Goal: Task Accomplishment & Management: Manage account settings

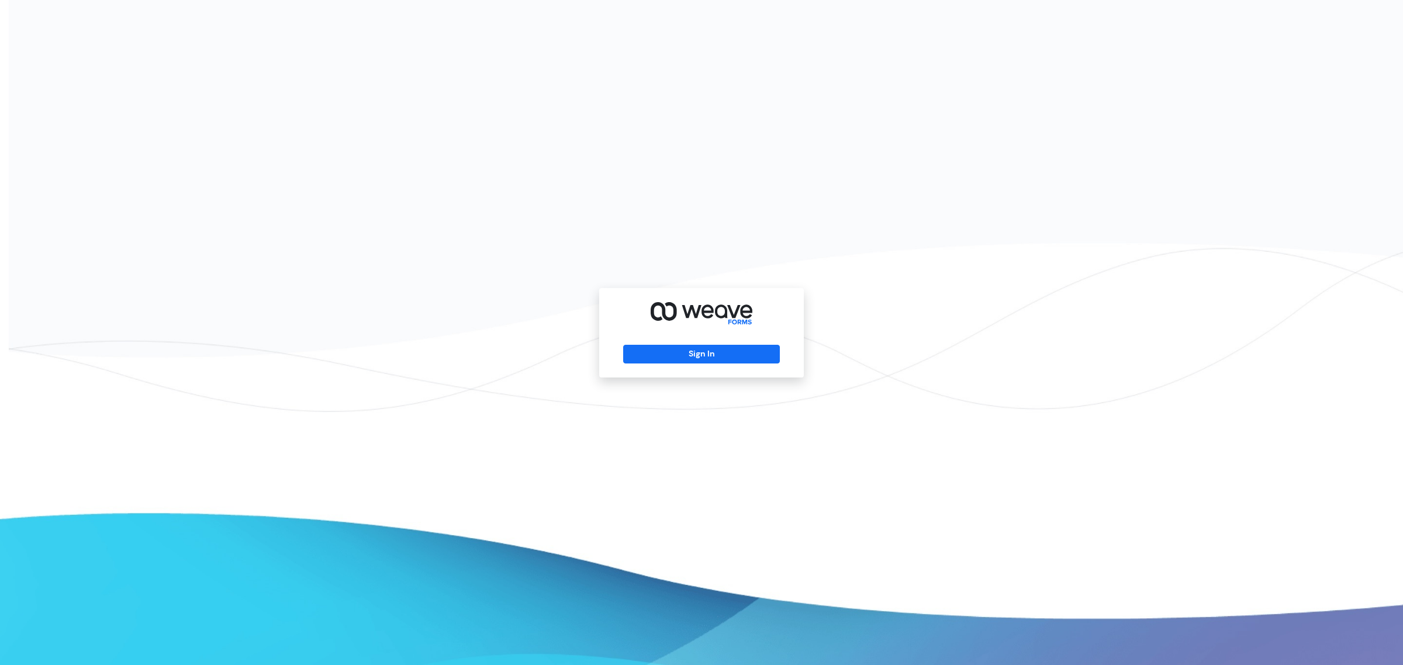
click at [676, 338] on div "Sign In" at bounding box center [701, 332] width 205 height 89
click at [678, 351] on button "Sign In" at bounding box center [701, 354] width 156 height 19
click at [734, 347] on button "Sign In" at bounding box center [701, 354] width 156 height 19
